Goal: Check status: Check status

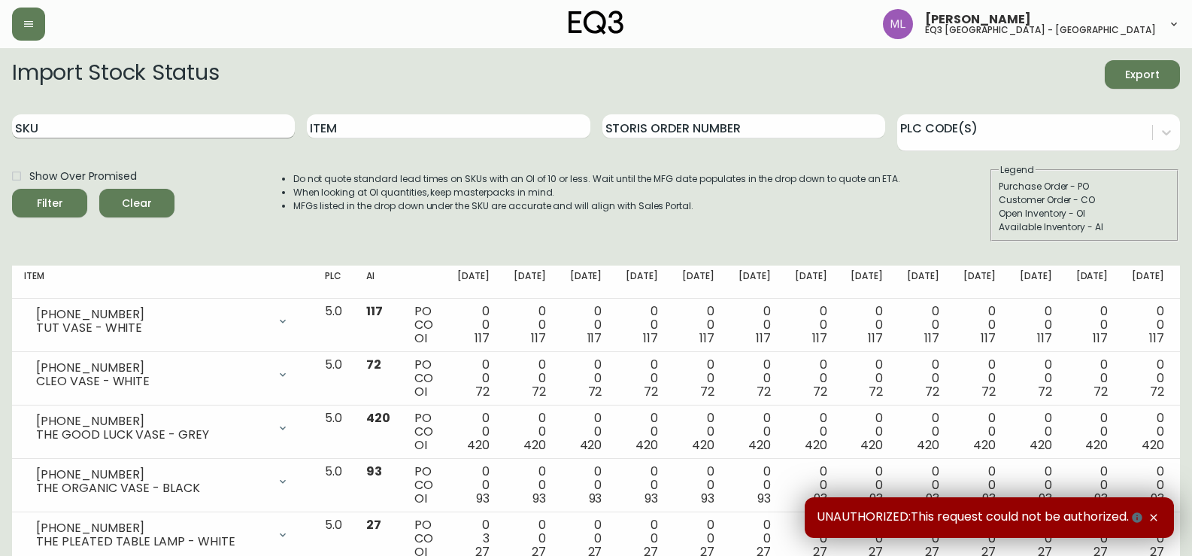
click at [191, 120] on input "SKU" at bounding box center [153, 126] width 283 height 24
paste input "[PHONE_NUMBER]"
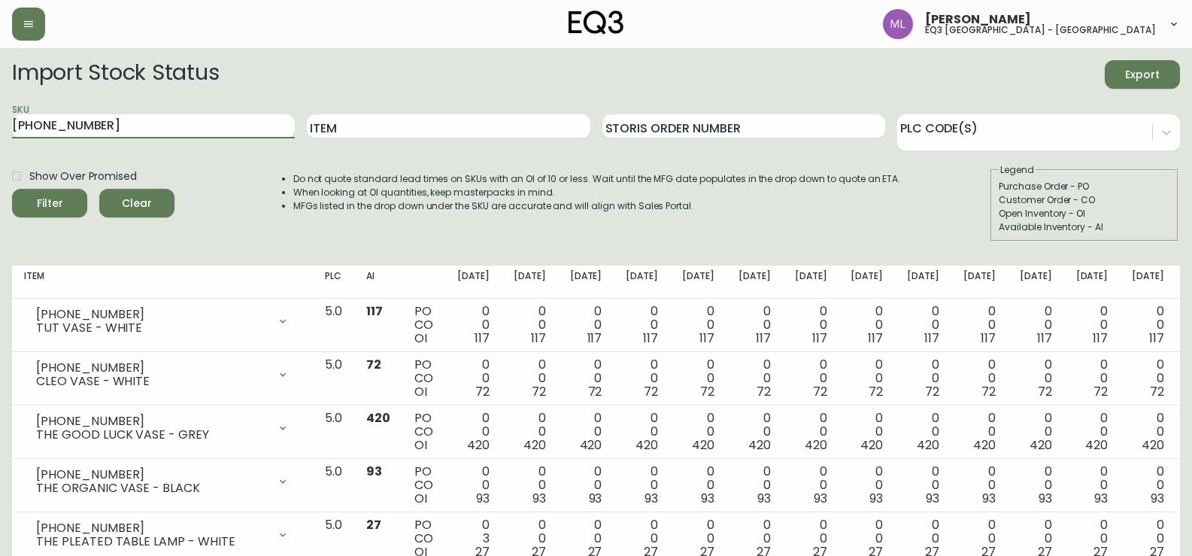
click at [12, 189] on button "Filter" at bounding box center [49, 203] width 75 height 29
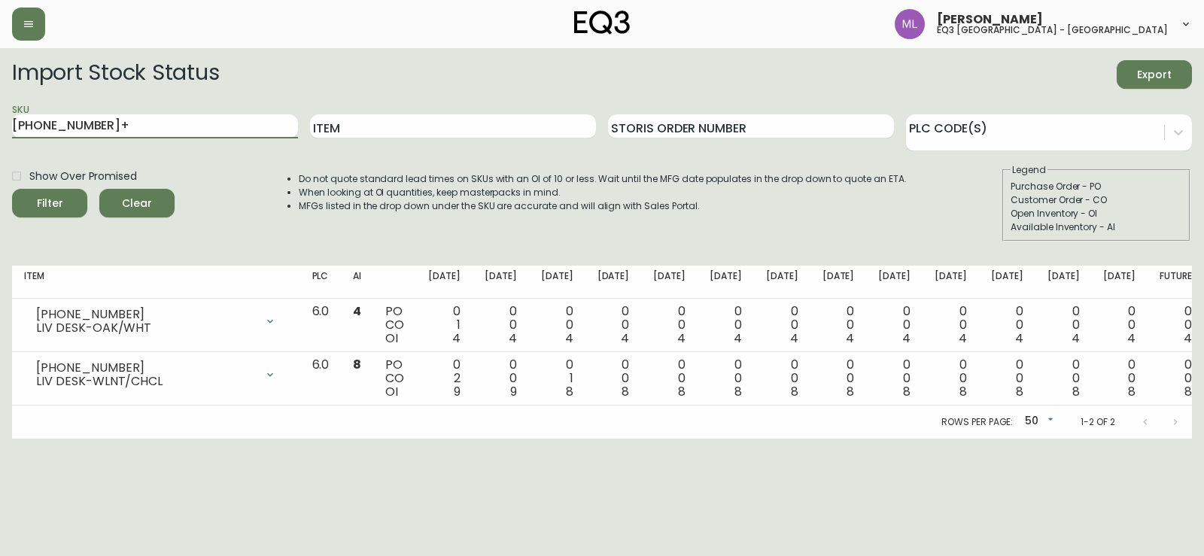
type input "[PHONE_NUMBER]+"
